Goal: Navigation & Orientation: Find specific page/section

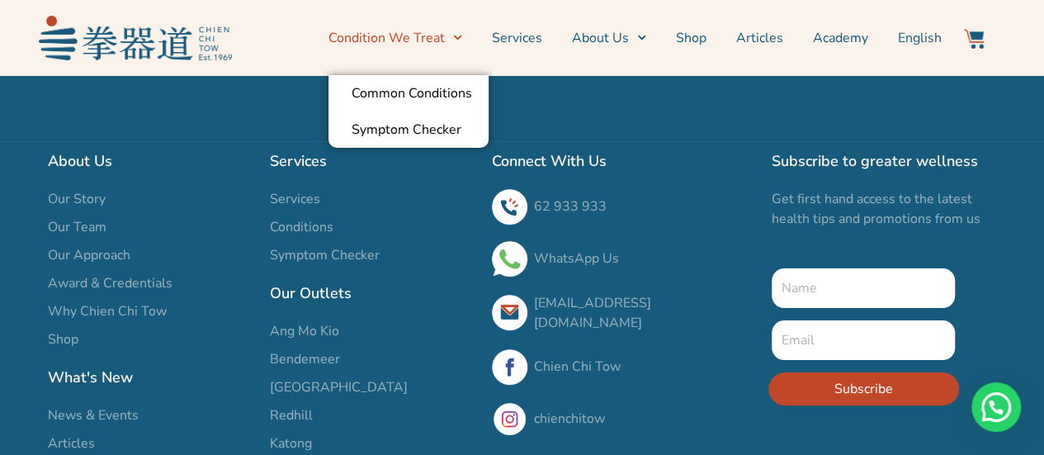
click at [408, 36] on link "Condition We Treat" at bounding box center [395, 37] width 134 height 41
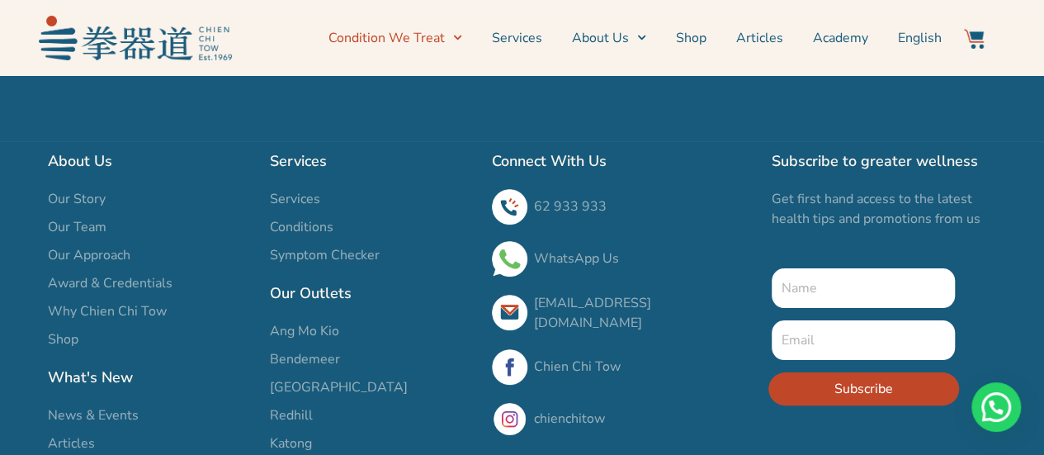
click at [408, 36] on link "Condition We Treat" at bounding box center [395, 37] width 134 height 41
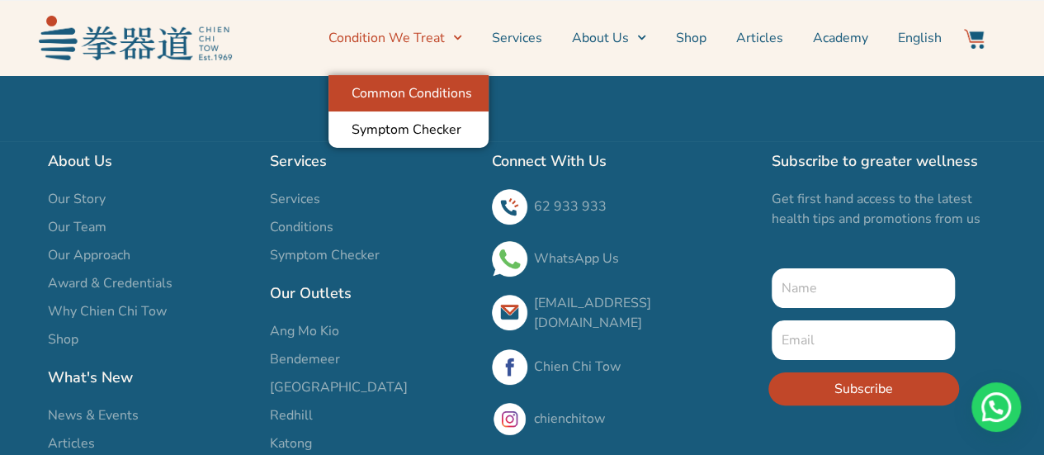
click at [403, 90] on link "Common Conditions" at bounding box center [408, 93] width 160 height 36
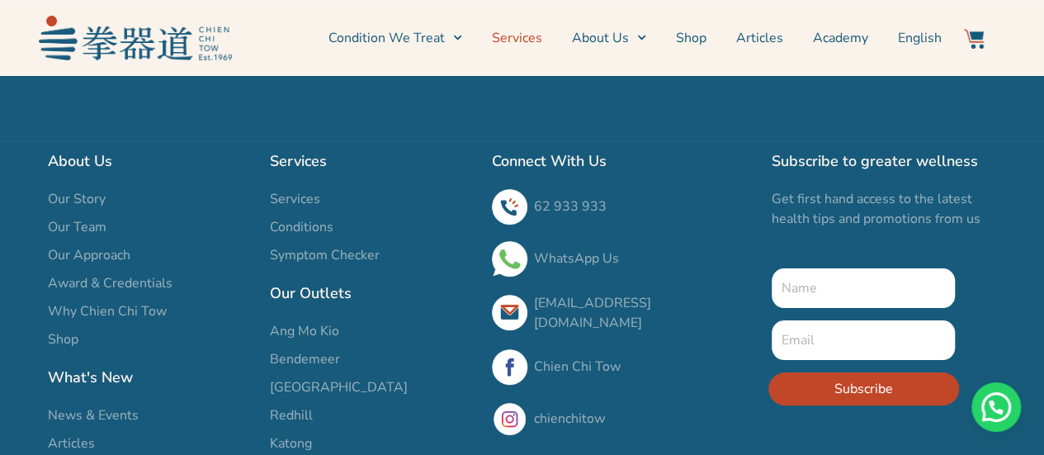
click at [534, 39] on link "Services" at bounding box center [517, 37] width 50 height 41
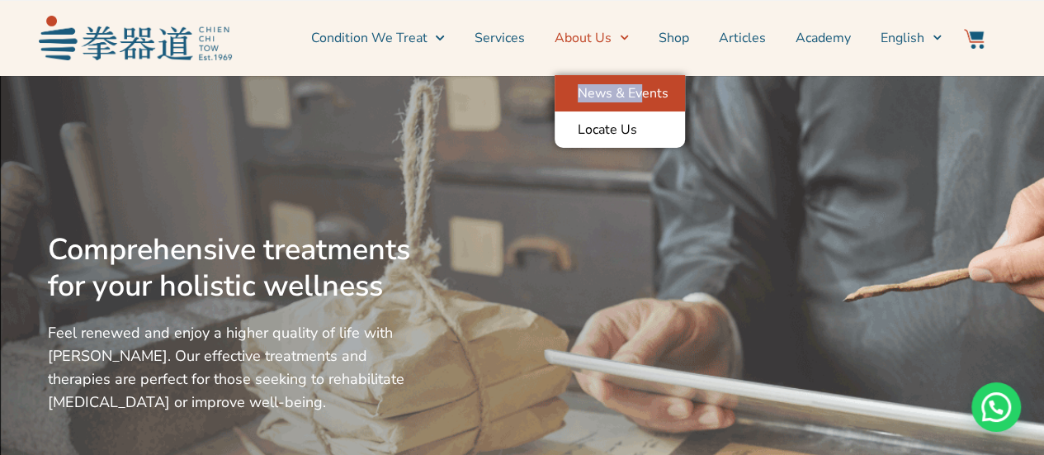
drag, startPoint x: 645, startPoint y: 69, endPoint x: 644, endPoint y: 97, distance: 27.3
click at [644, 67] on div "Condition We Treat Common Conditions Symptom Checker Services About Us News & E…" at bounding box center [591, 38] width 718 height 58
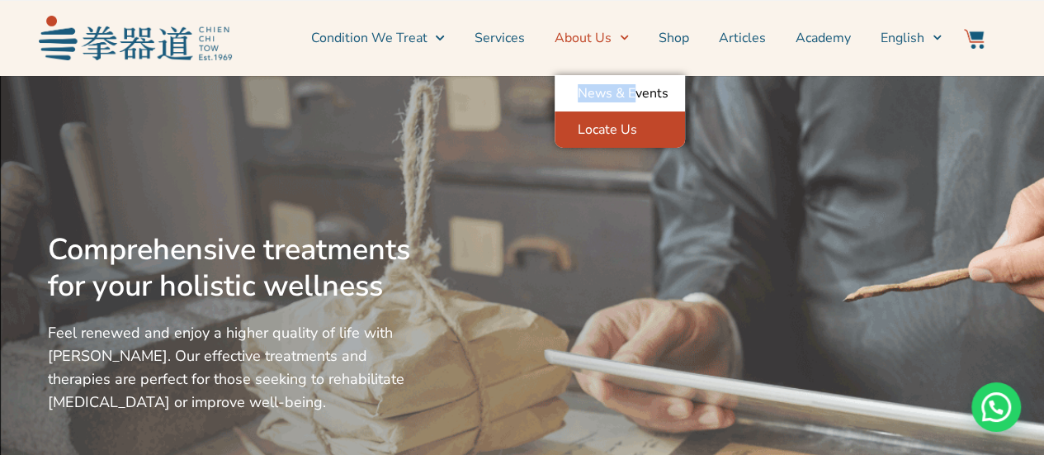
click at [620, 135] on link "Locate Us" at bounding box center [620, 129] width 130 height 36
